Goal: Task Accomplishment & Management: Use online tool/utility

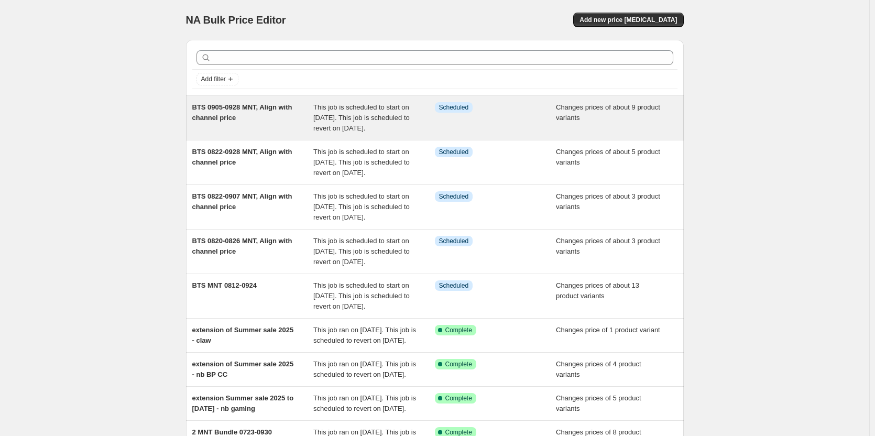
click at [274, 120] on div "BTS 0905-0928 MNT, Align with channel price" at bounding box center [253, 117] width 122 height 31
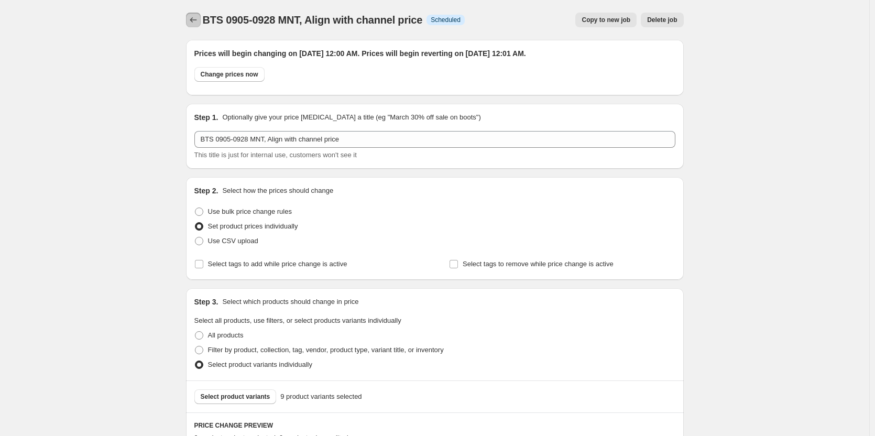
click at [193, 24] on icon "Price change jobs" at bounding box center [193, 20] width 10 height 10
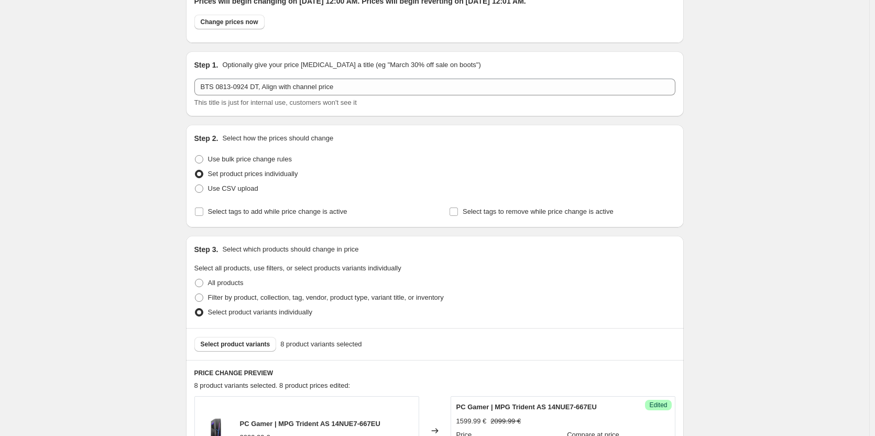
scroll to position [105, 0]
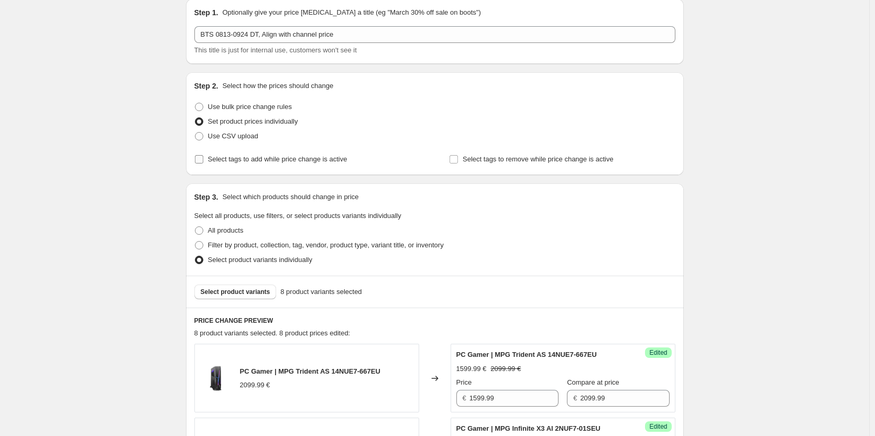
click at [326, 157] on span "Select tags to add while price change is active" at bounding box center [277, 159] width 139 height 8
click at [203, 157] on input "Select tags to add while price change is active" at bounding box center [199, 159] width 8 height 8
checkbox input "true"
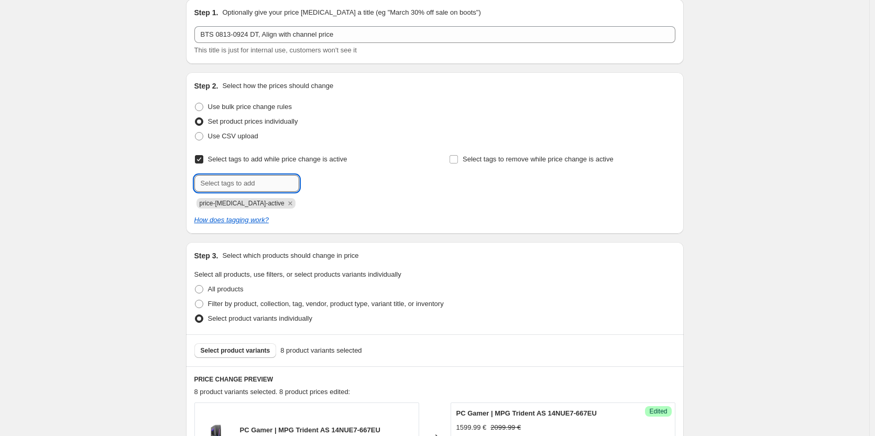
click at [264, 183] on input "text" at bounding box center [246, 183] width 105 height 17
